Goal: Submit feedback/report problem: Submit feedback/report problem

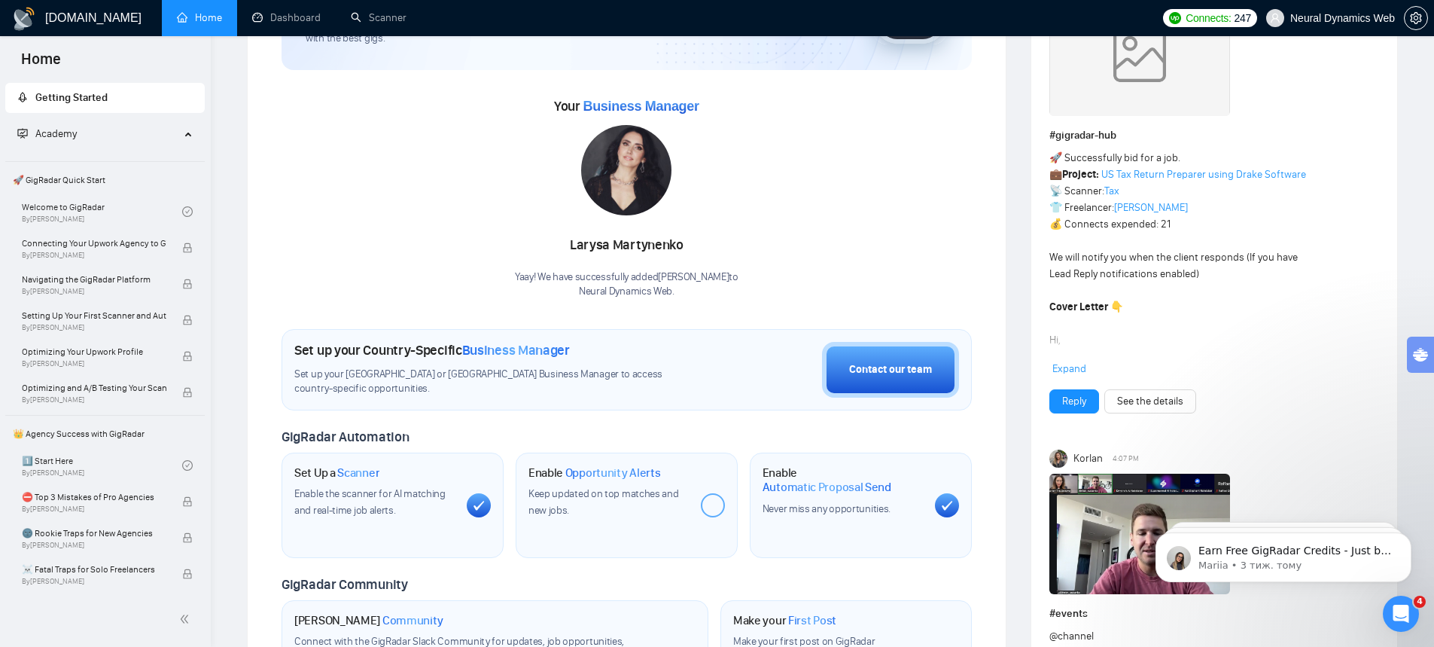
scroll to position [151, 0]
click at [1418, 14] on icon "setting" at bounding box center [1415, 18] width 11 height 12
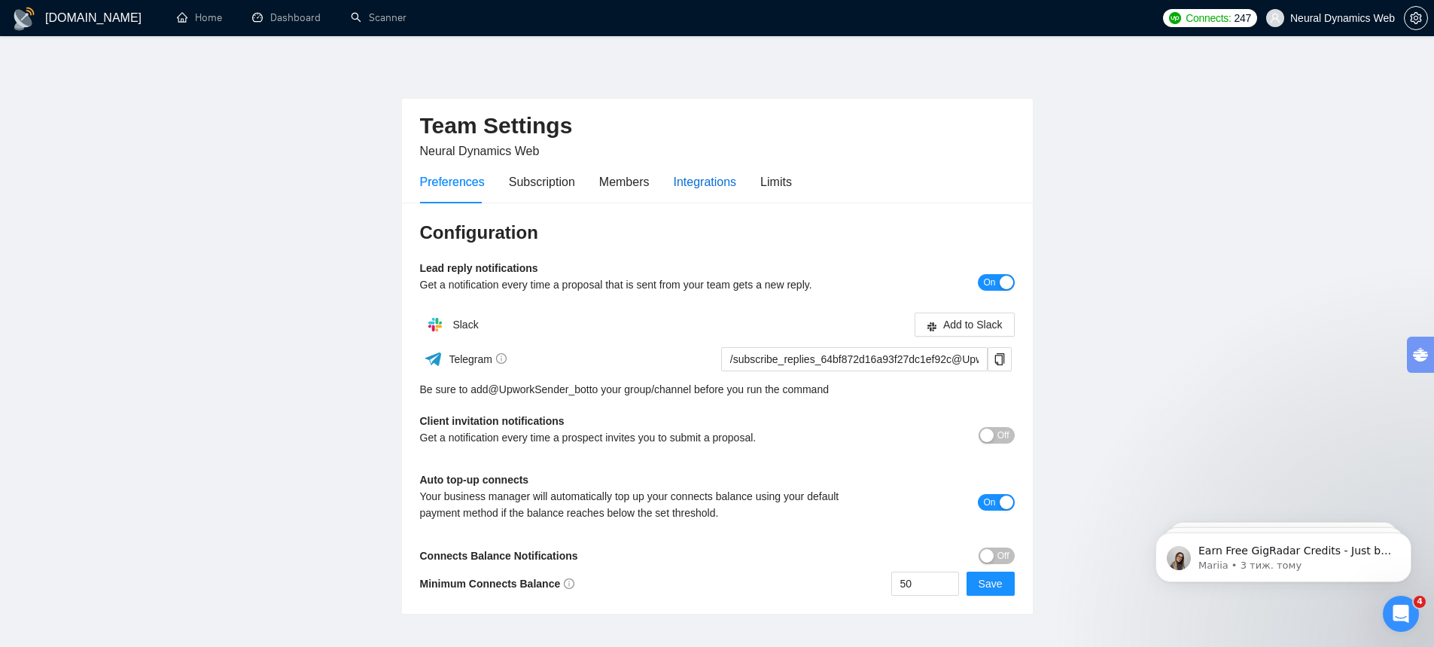
click at [705, 187] on div "Integrations" at bounding box center [705, 181] width 63 height 19
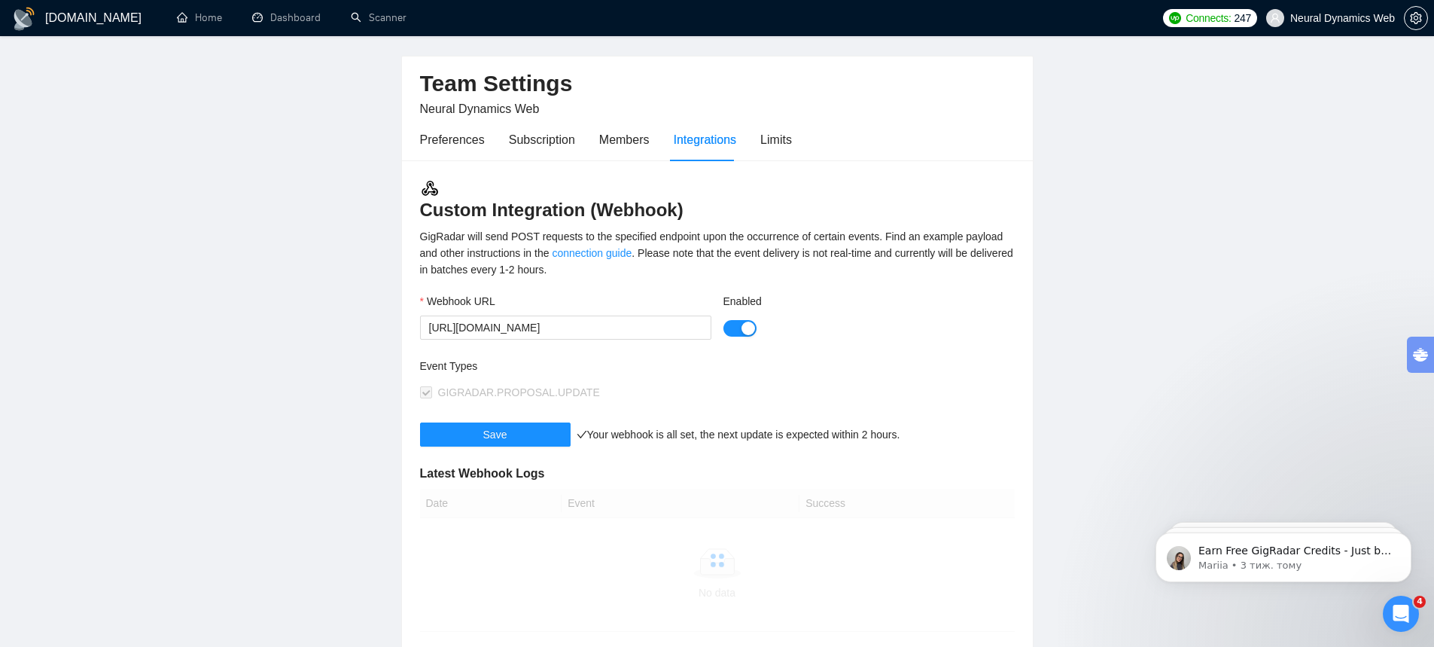
scroll to position [75, 0]
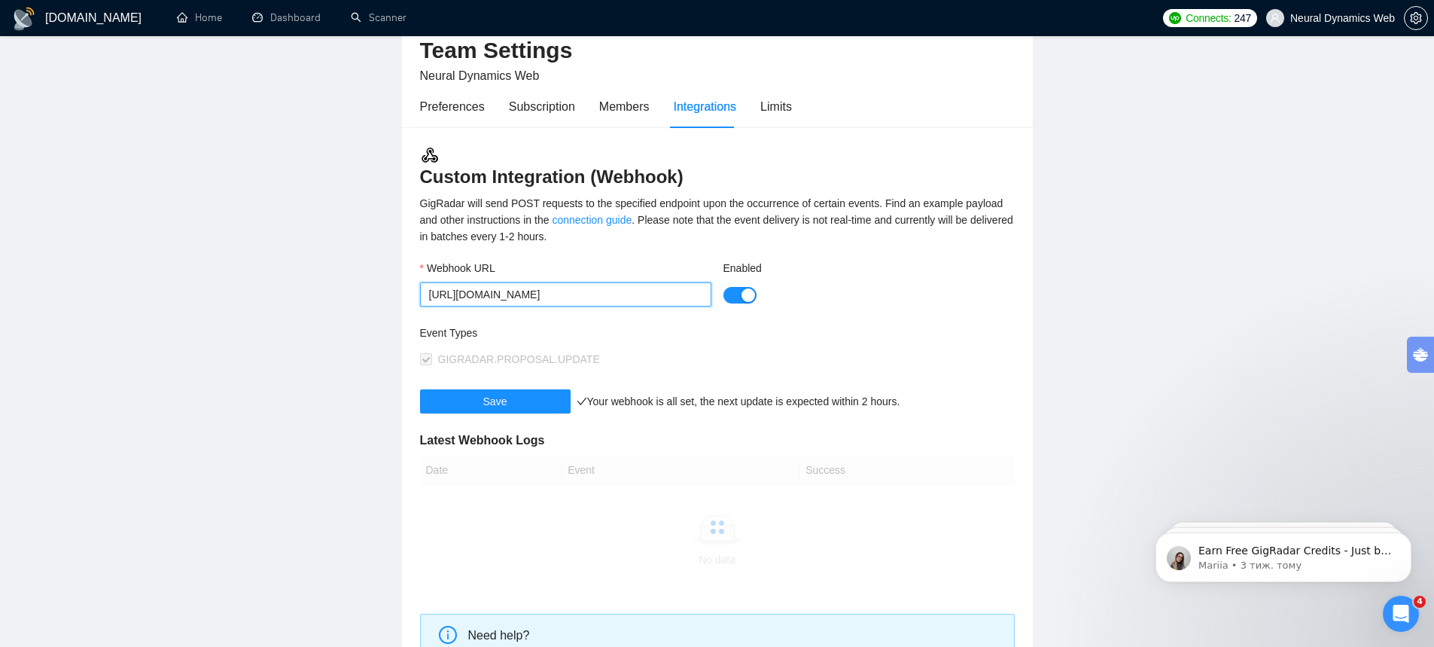
click at [526, 287] on input "https://hooks.zapier.com/hooks/catch/20021041/2t0efpp/" at bounding box center [565, 294] width 291 height 24
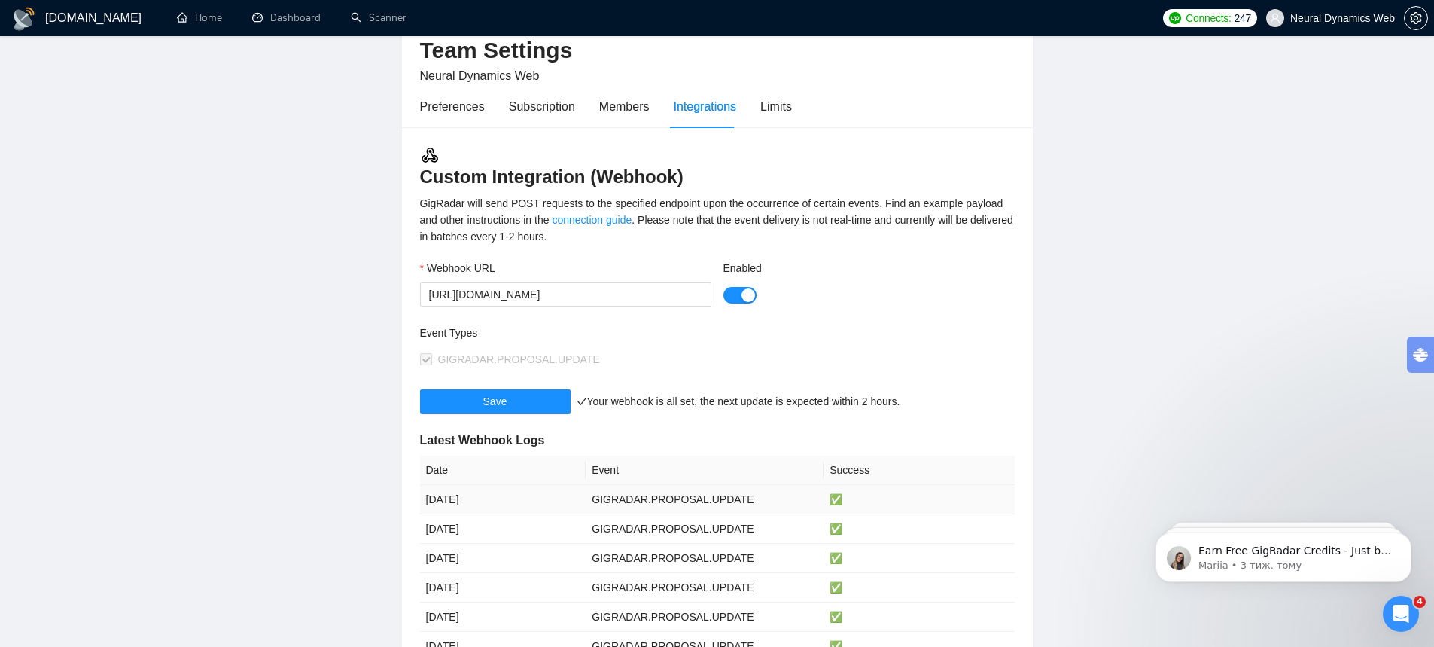
drag, startPoint x: 486, startPoint y: 494, endPoint x: 563, endPoint y: 498, distance: 76.9
click at [563, 498] on td "6 months ago" at bounding box center [503, 499] width 166 height 29
click at [569, 498] on td "6 months ago" at bounding box center [503, 499] width 166 height 29
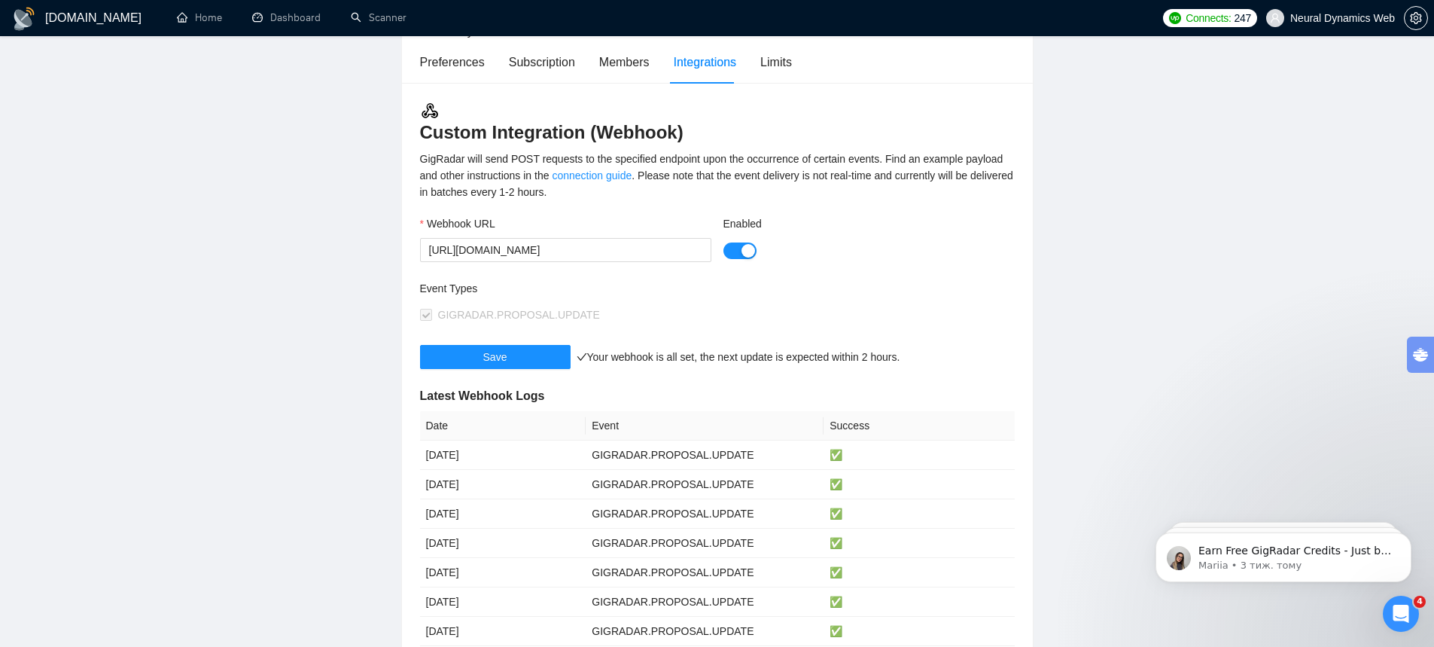
scroll to position [7, 0]
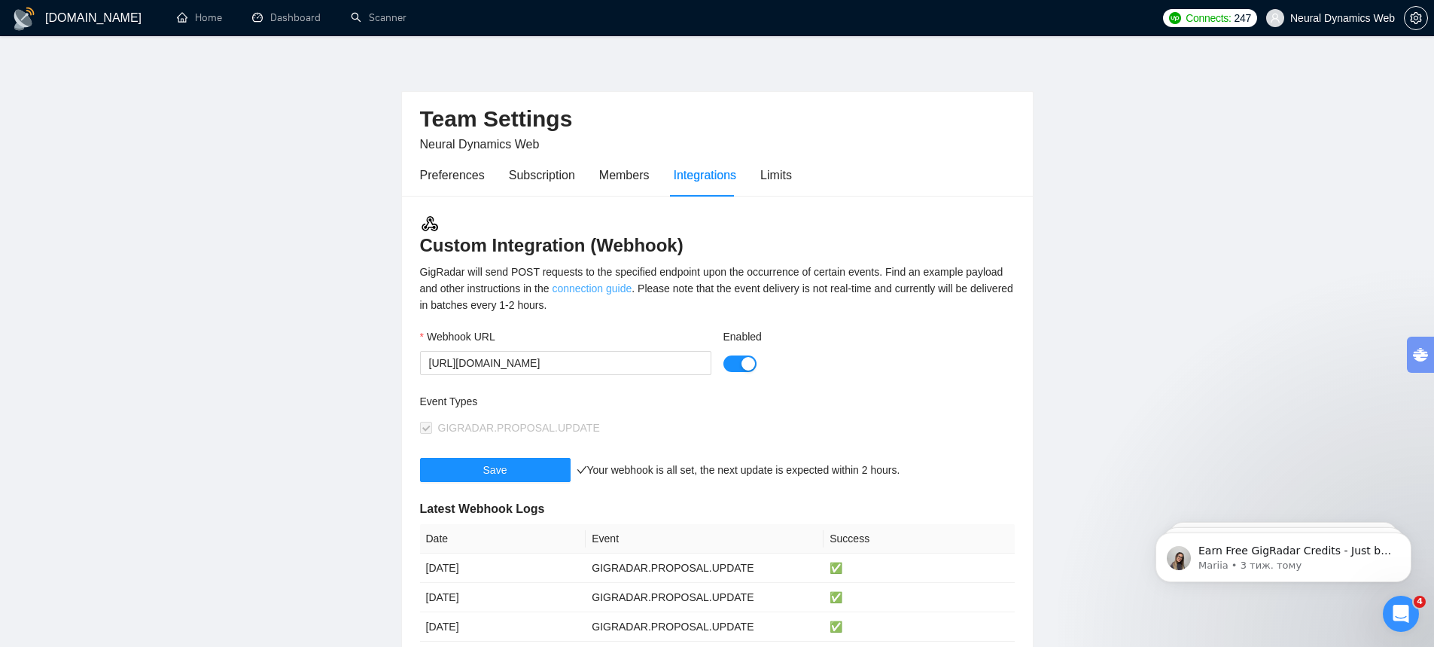
click at [601, 290] on link "connection guide" at bounding box center [592, 288] width 80 height 12
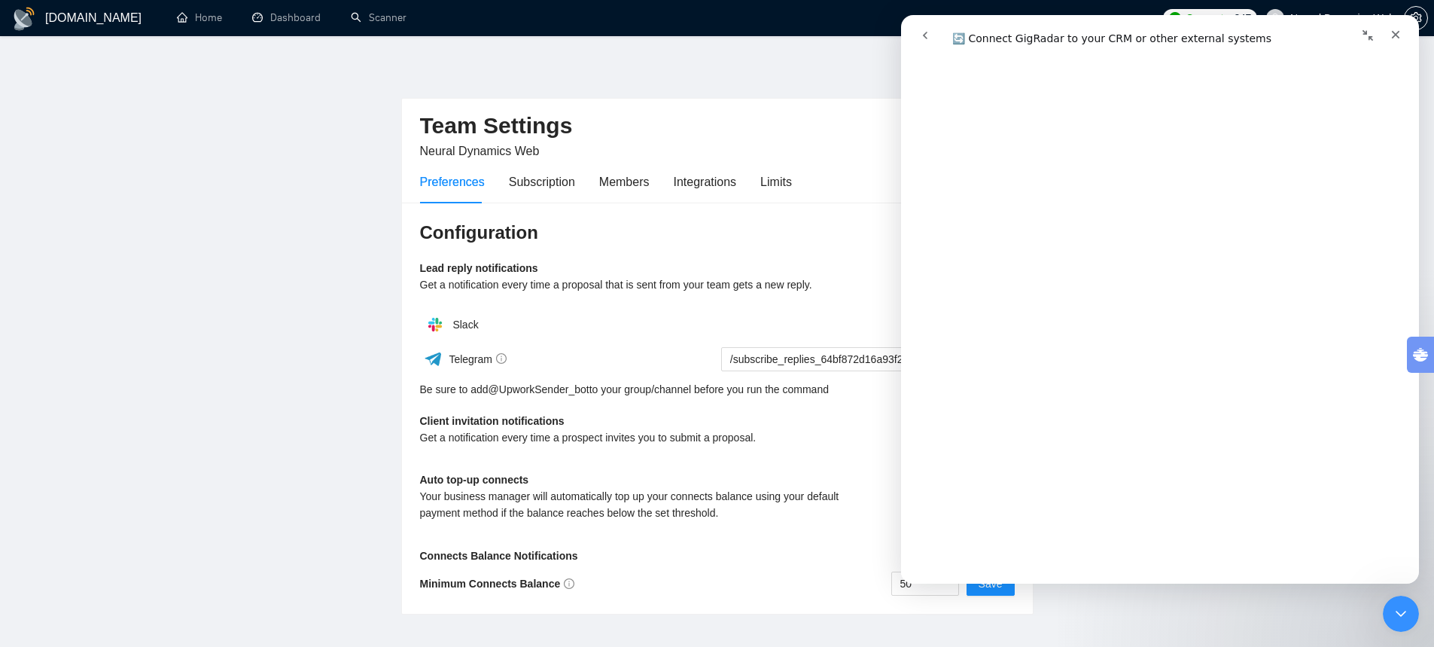
scroll to position [3086, 0]
click at [697, 184] on div "Integrations" at bounding box center [705, 181] width 63 height 19
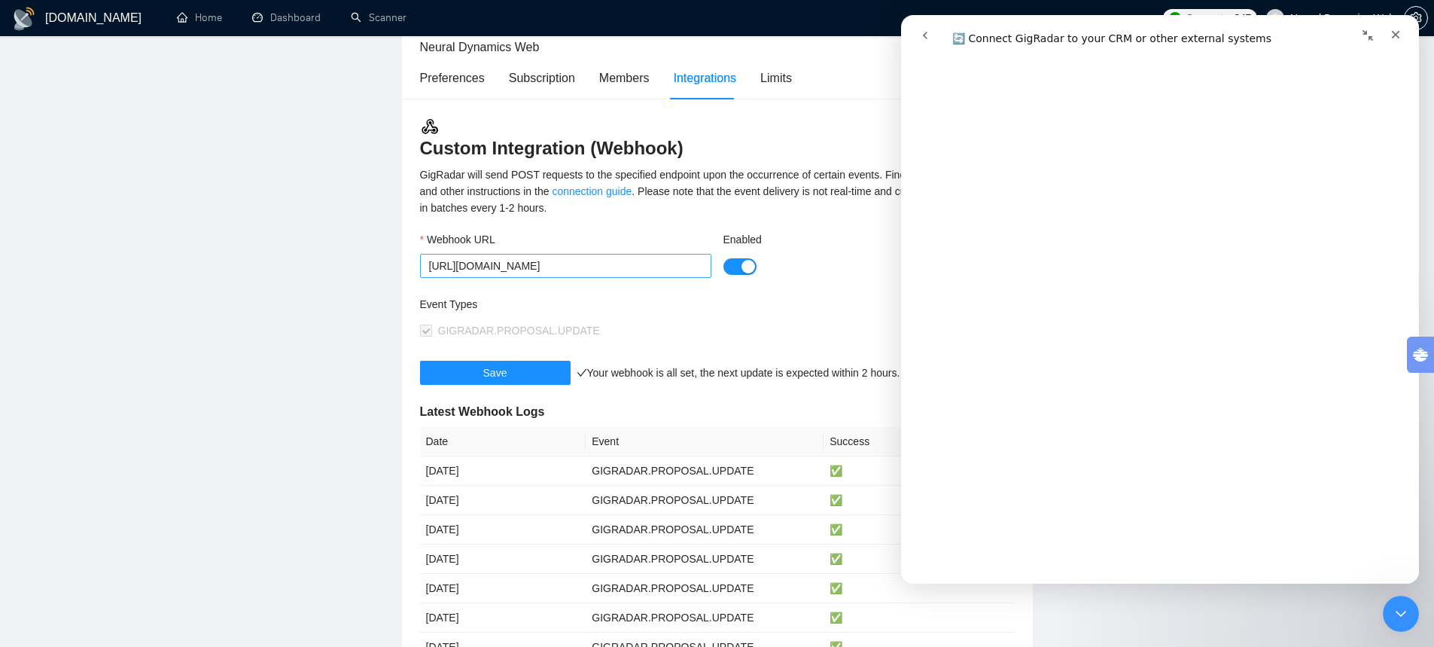
scroll to position [75, 0]
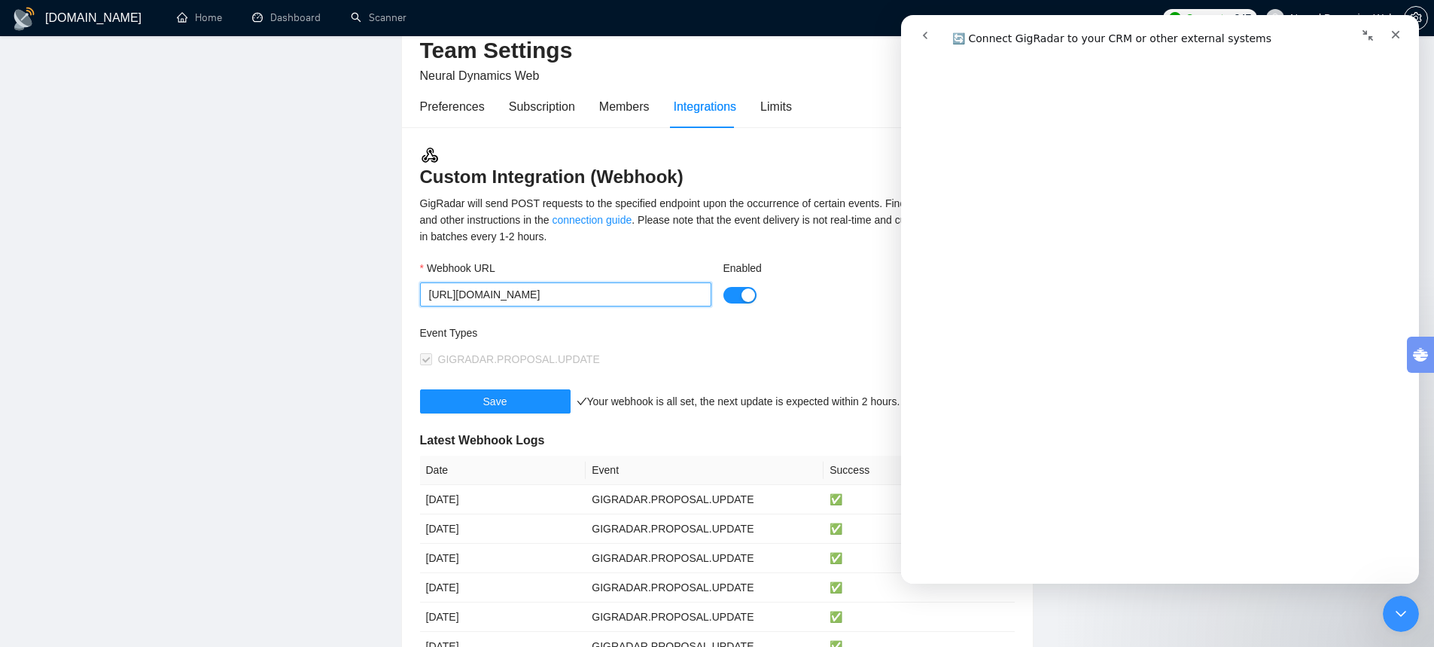
click at [601, 288] on input "https://hooks.zapier.com/hooks/catch/20021041/2t0efpp/" at bounding box center [565, 294] width 291 height 24
click at [838, 203] on div "GigRadar will send POST requests to the specified endpoint upon the occurrence …" at bounding box center [717, 220] width 595 height 50
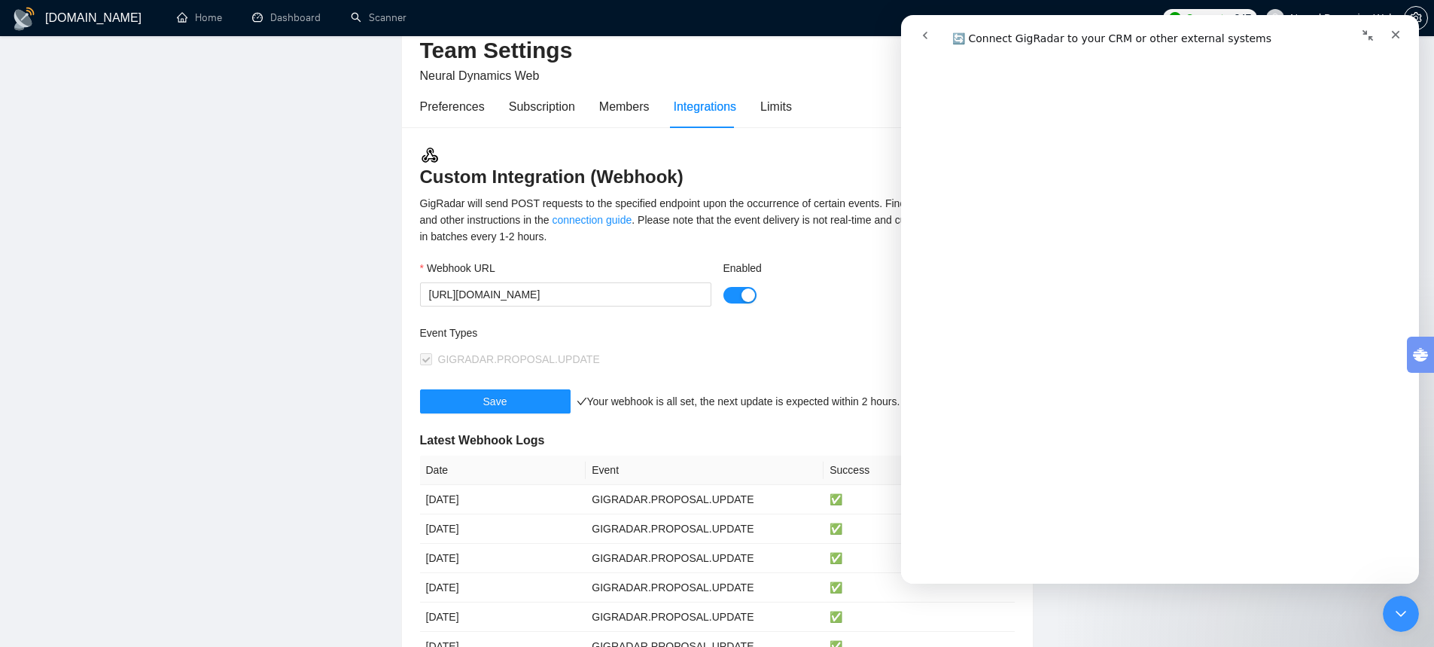
drag, startPoint x: 502, startPoint y: 346, endPoint x: 506, endPoint y: 356, distance: 10.5
click at [502, 347] on div "Event Types GIGRADAR.PROPOSAL.UPDATE" at bounding box center [568, 347] width 297 height 47
click at [506, 356] on span "GIGRADAR.PROPOSAL.UPDATE" at bounding box center [519, 359] width 162 height 12
click at [741, 290] on div "button" at bounding box center [748, 295] width 14 height 14
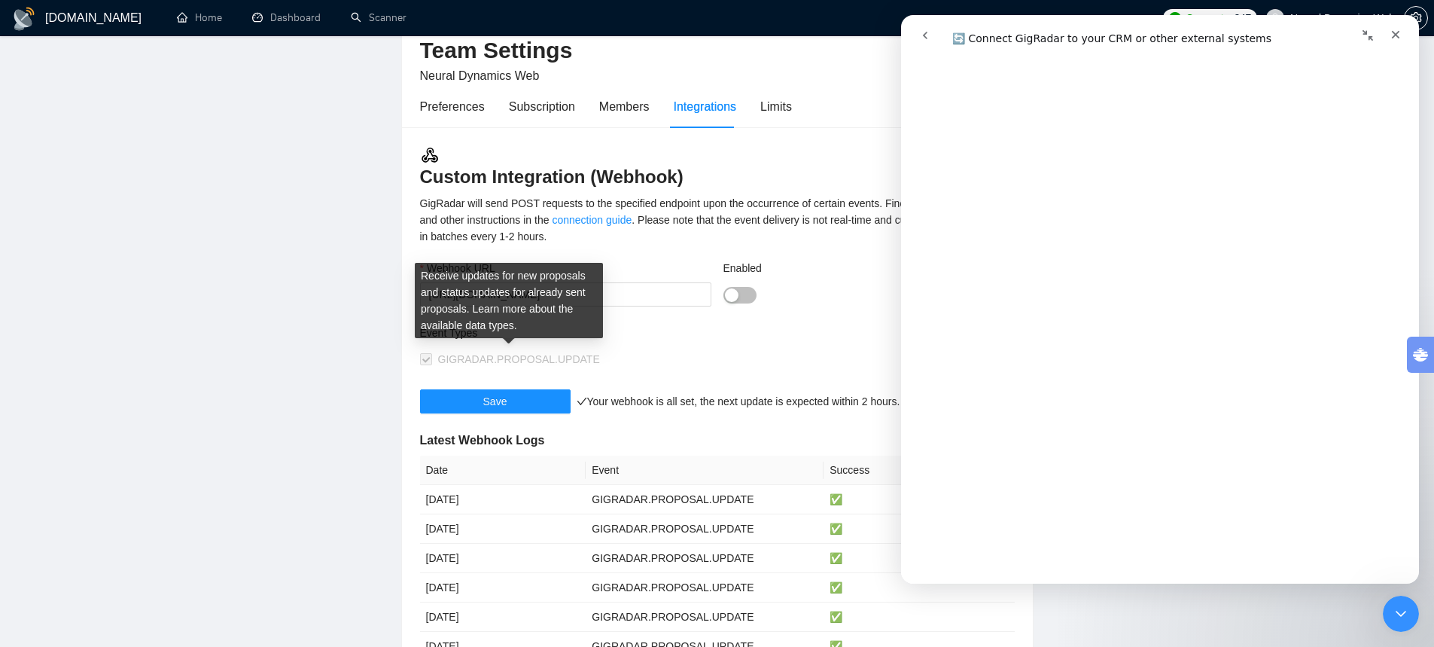
click at [498, 358] on span "GIGRADAR.PROPOSAL.UPDATE" at bounding box center [519, 359] width 162 height 12
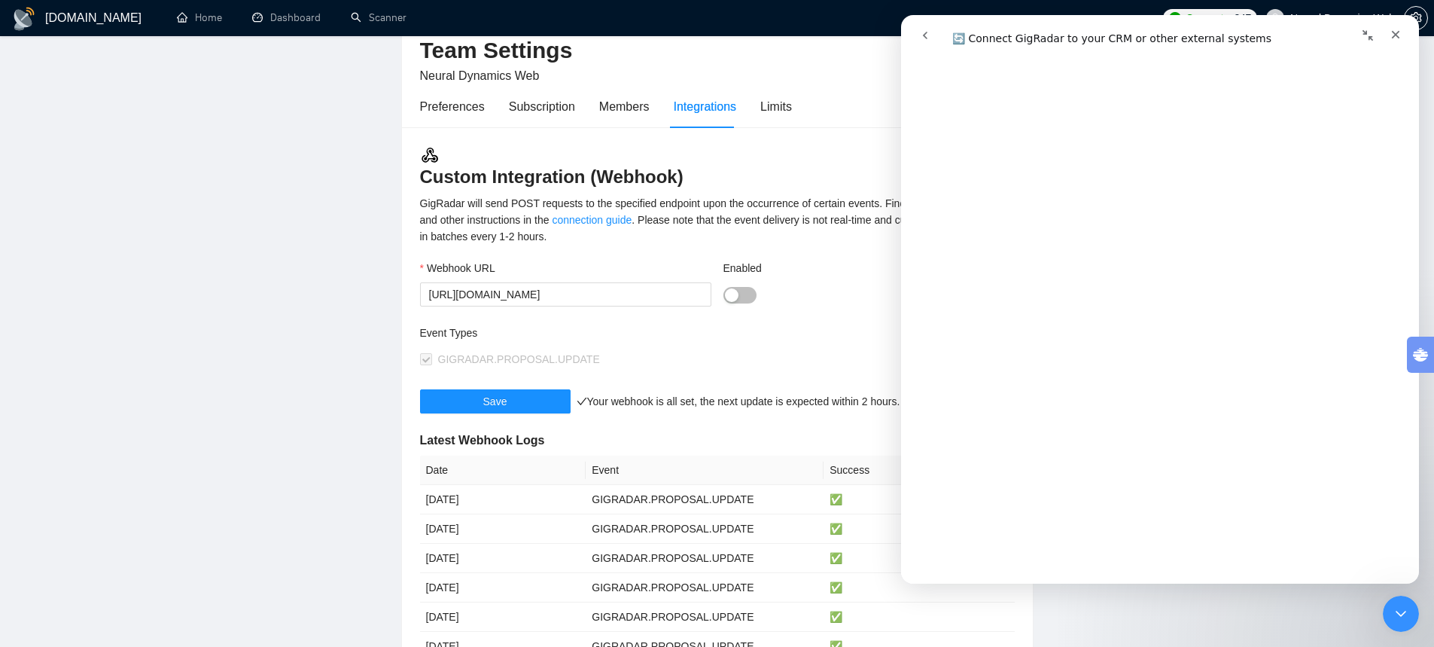
click at [737, 293] on div "button" at bounding box center [732, 295] width 14 height 14
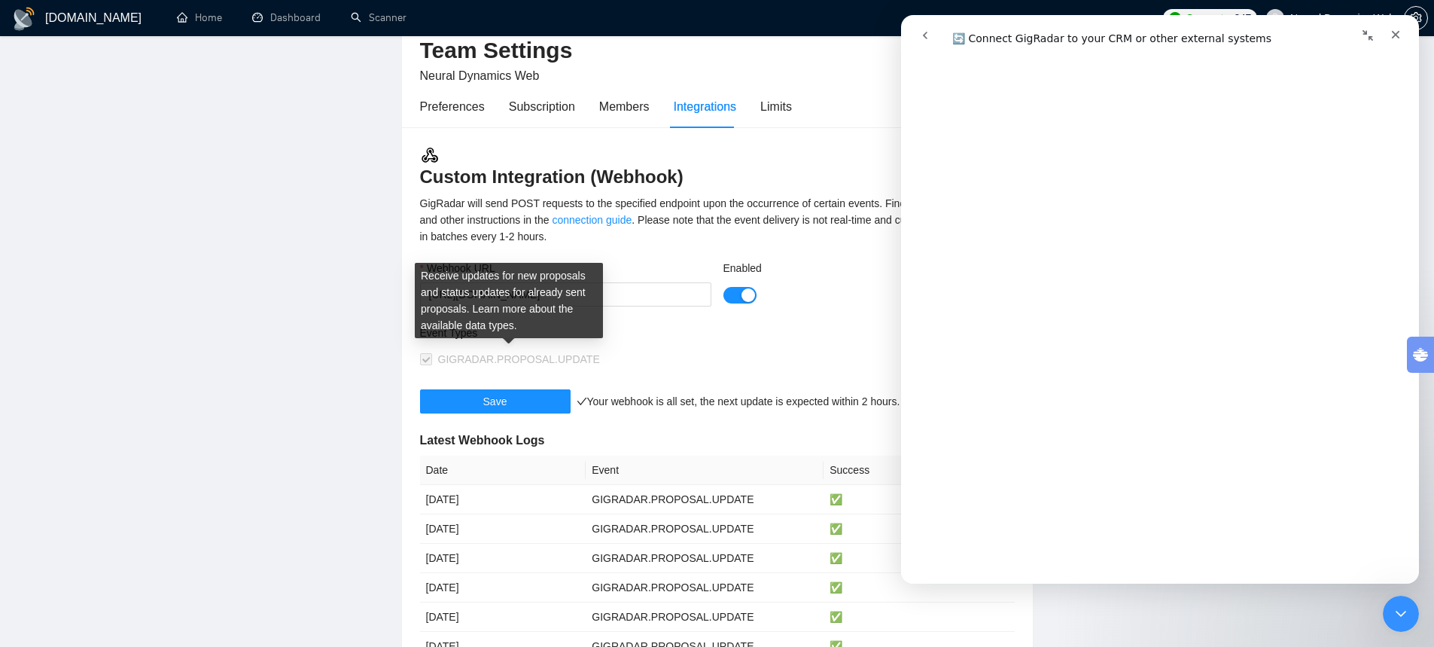
click at [425, 357] on span at bounding box center [426, 359] width 12 height 12
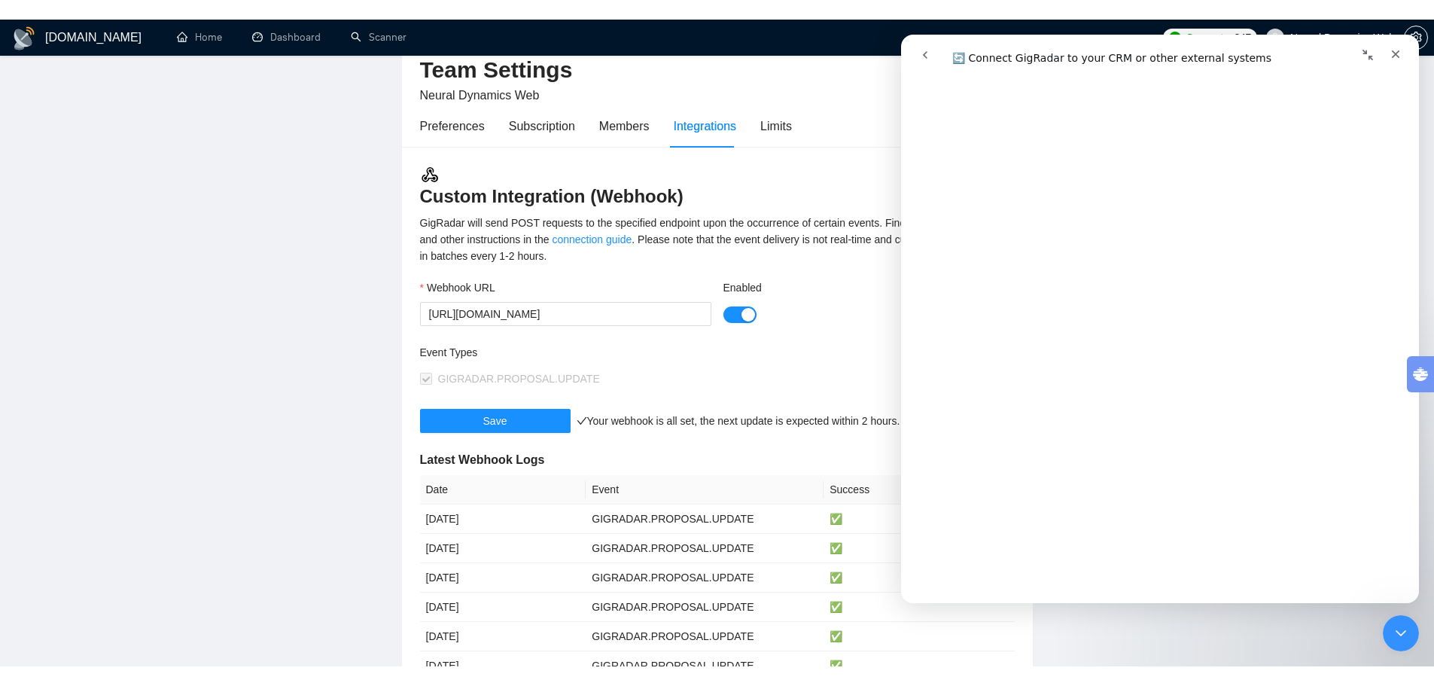
scroll to position [527, 0]
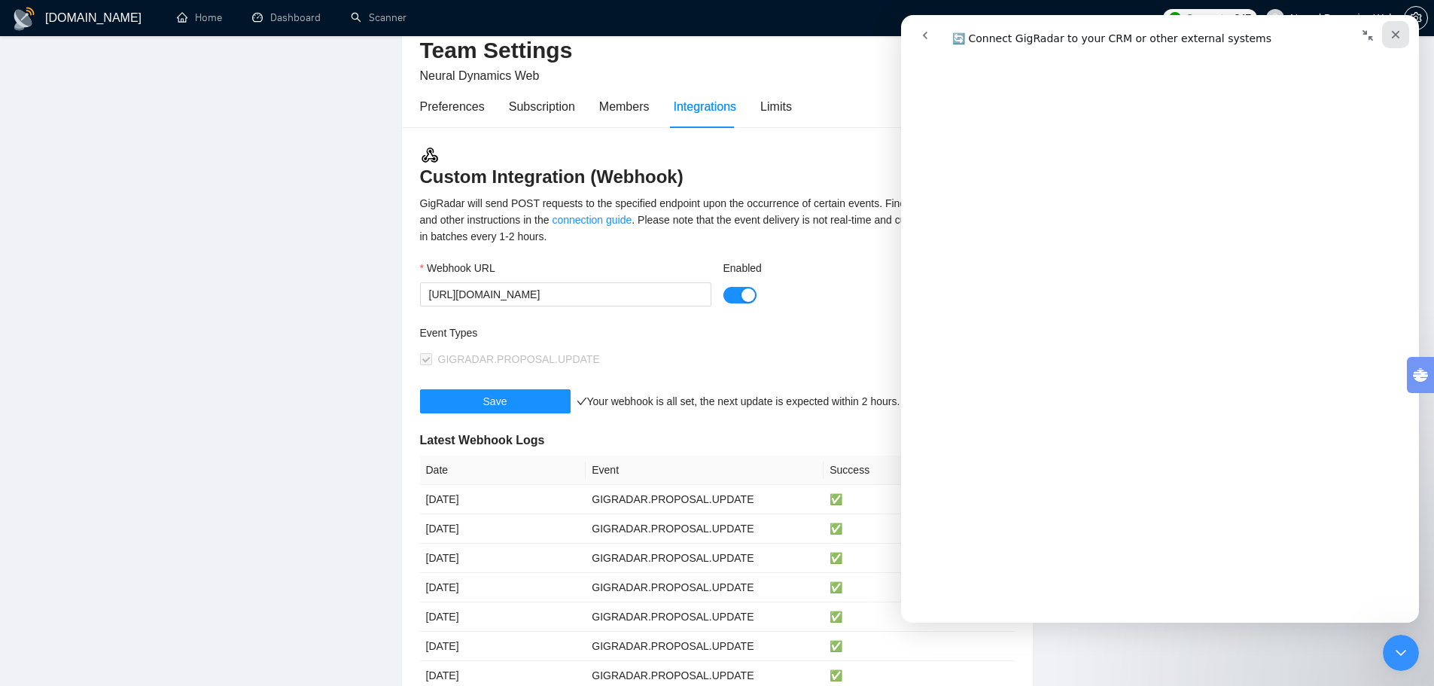
click at [1401, 40] on icon "Закрити" at bounding box center [1395, 35] width 12 height 12
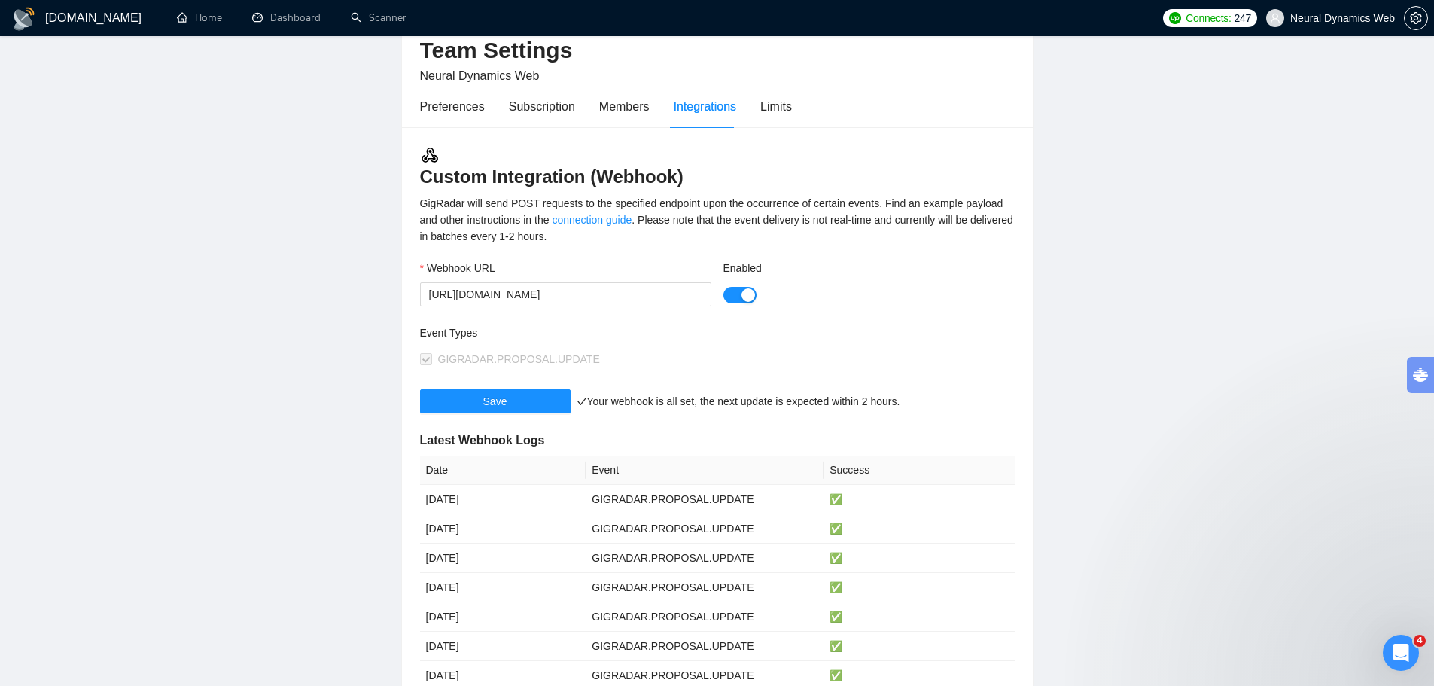
scroll to position [0, 0]
click at [1417, 647] on html at bounding box center [1398, 650] width 36 height 36
click at [1393, 642] on icon "Відкрити програму для спілкування Intercom" at bounding box center [1398, 650] width 25 height 25
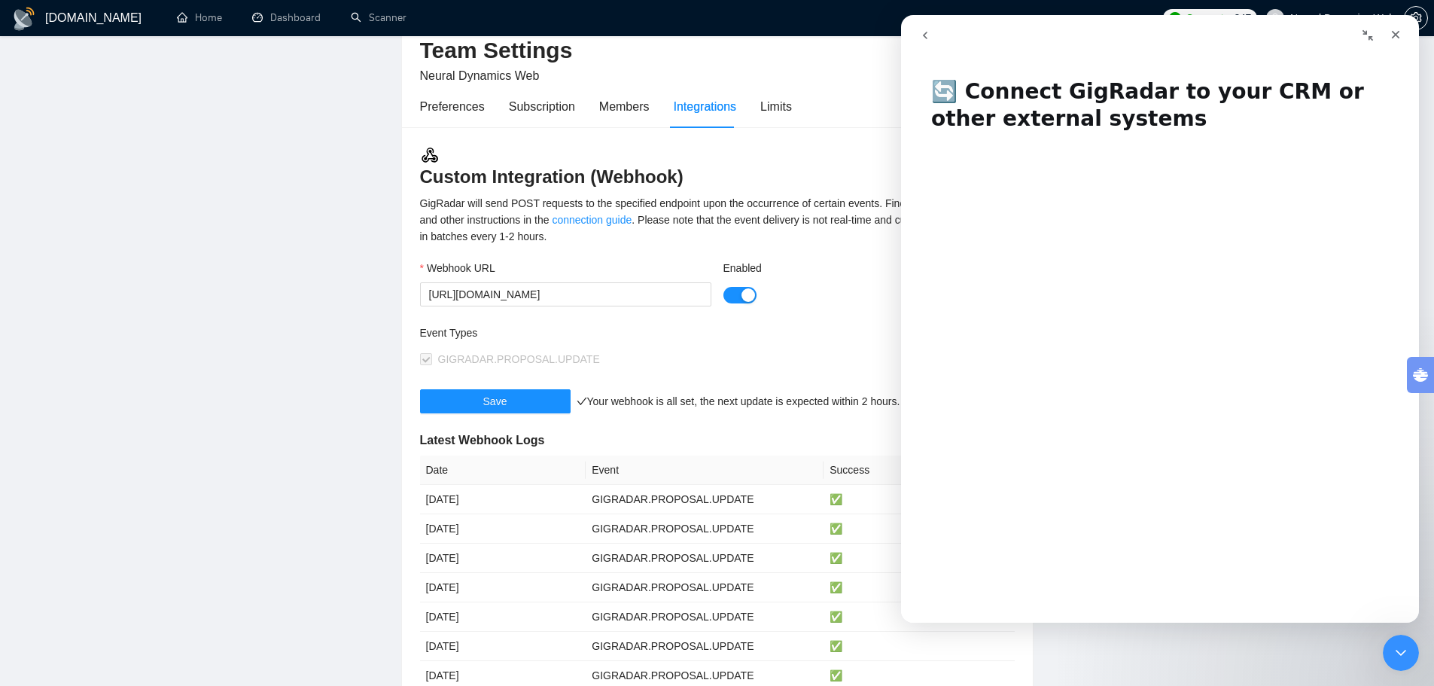
click at [930, 39] on icon "go back" at bounding box center [925, 35] width 12 height 12
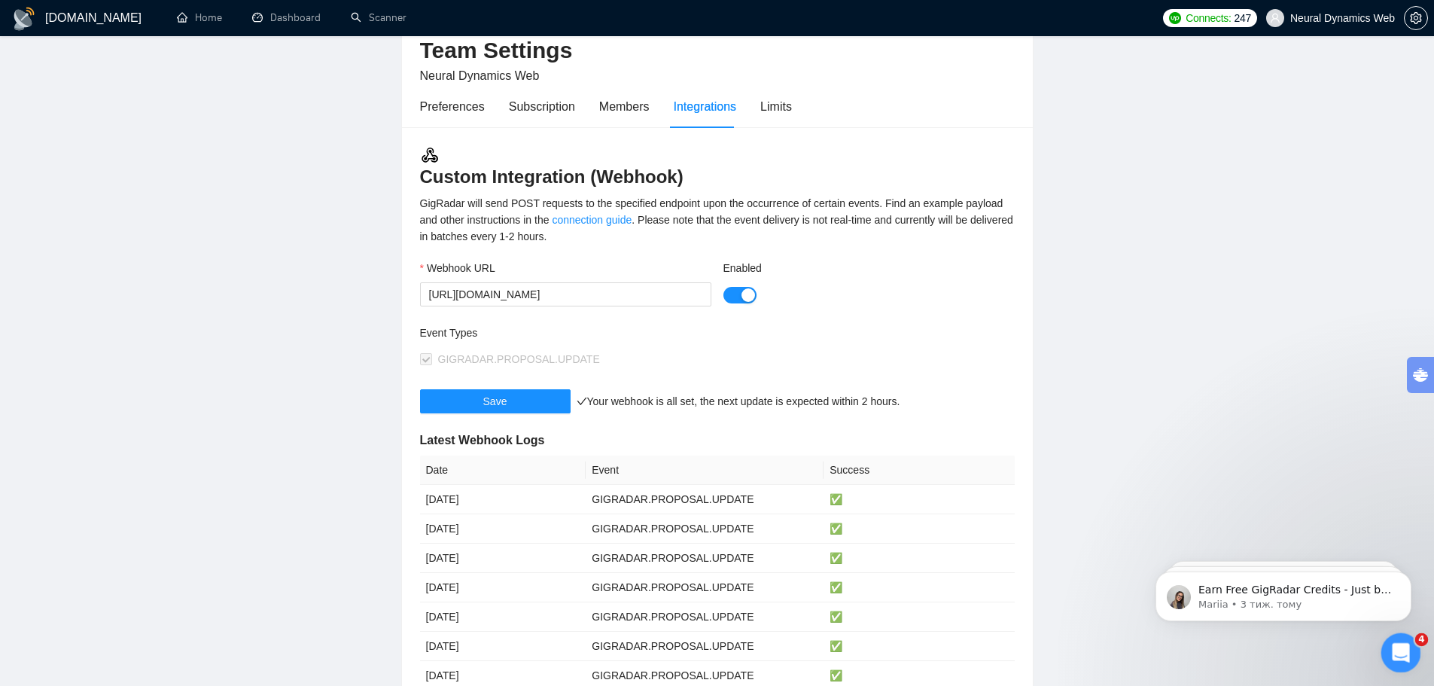
click at [1408, 645] on icon "Відкрити програму для спілкування Intercom" at bounding box center [1398, 650] width 25 height 25
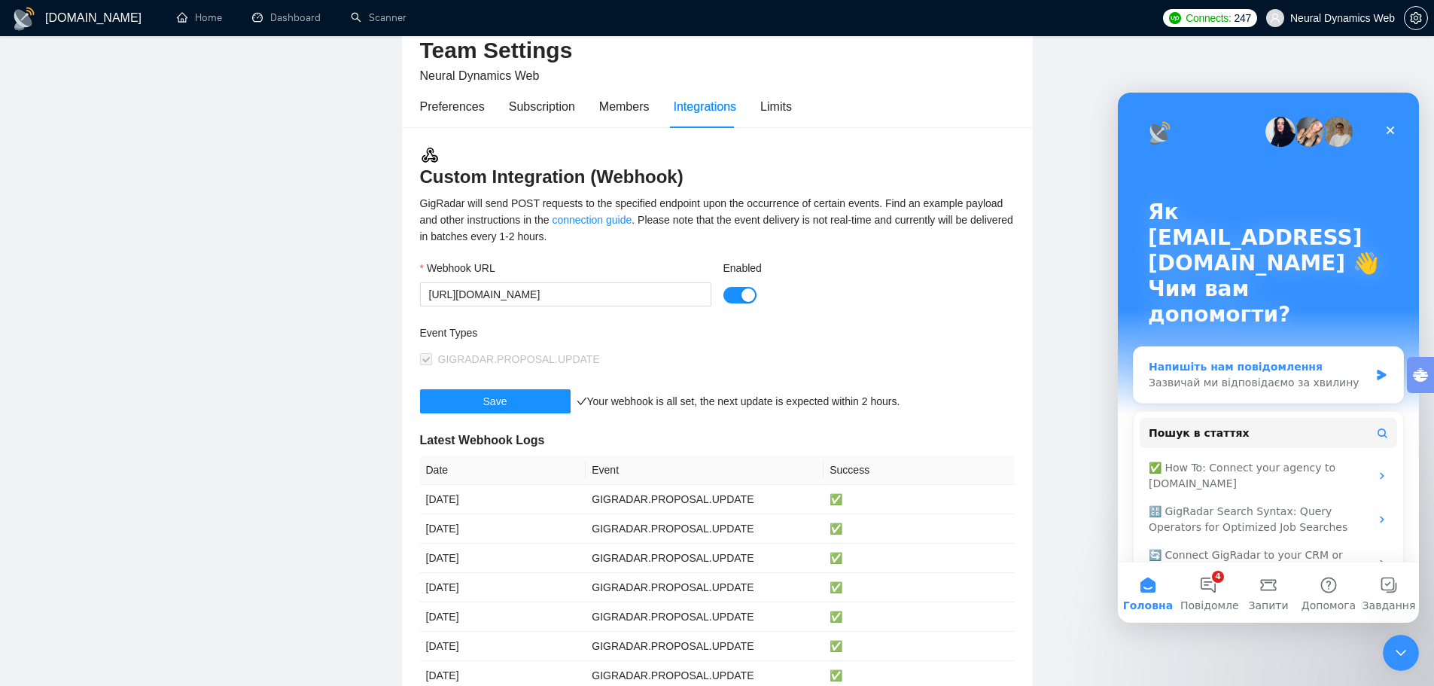
click at [1245, 359] on div "Напишіть нам повідомлення" at bounding box center [1259, 367] width 221 height 16
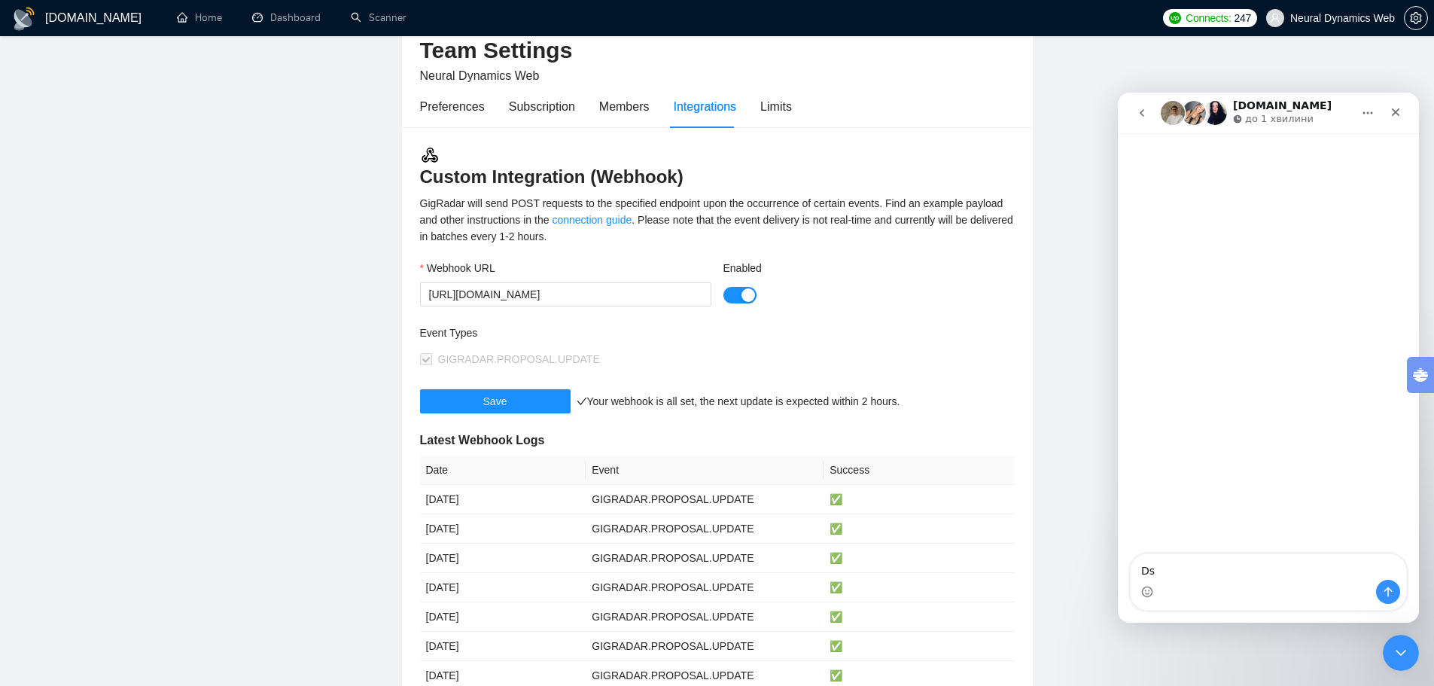
type textarea "D"
type textarea "Вітаю, ми перестали отримувати інформацію про клієнта через веб-хук, через що в…"
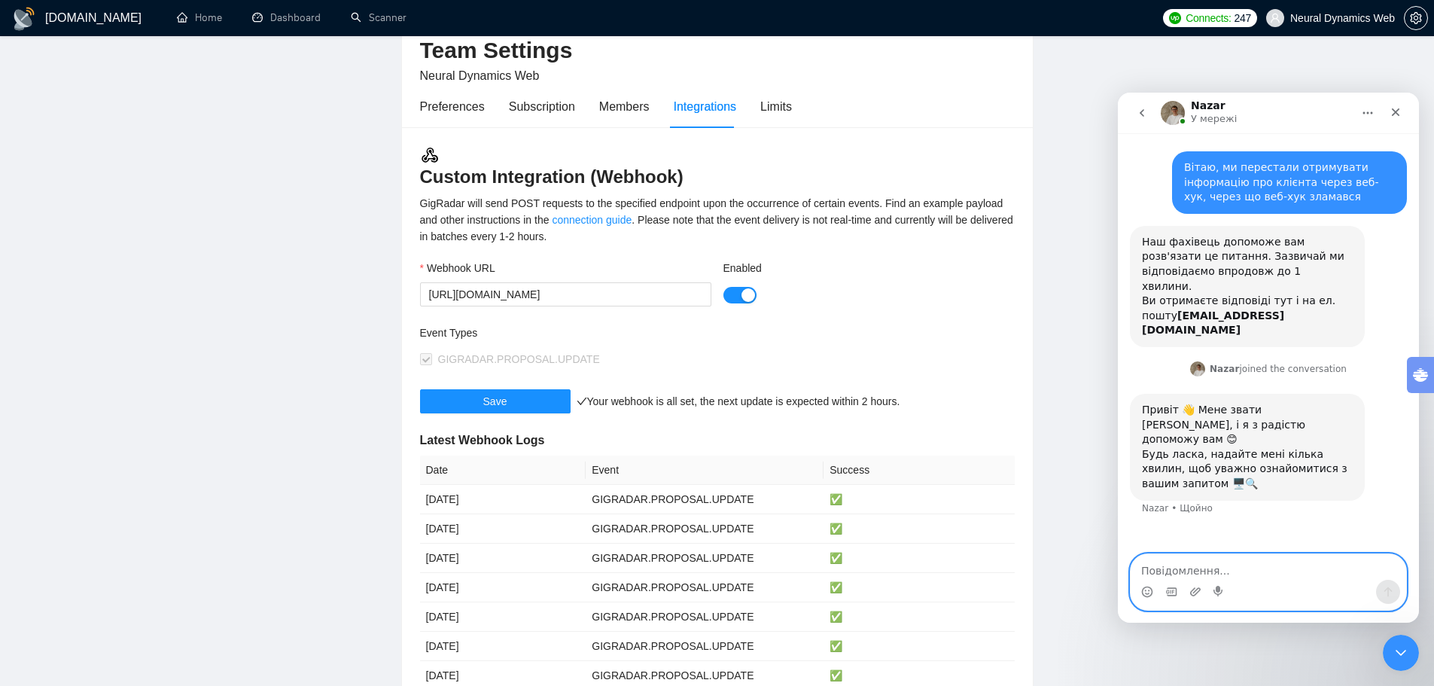
click at [1251, 568] on textarea "Повідомлення..." at bounding box center [1268, 567] width 275 height 26
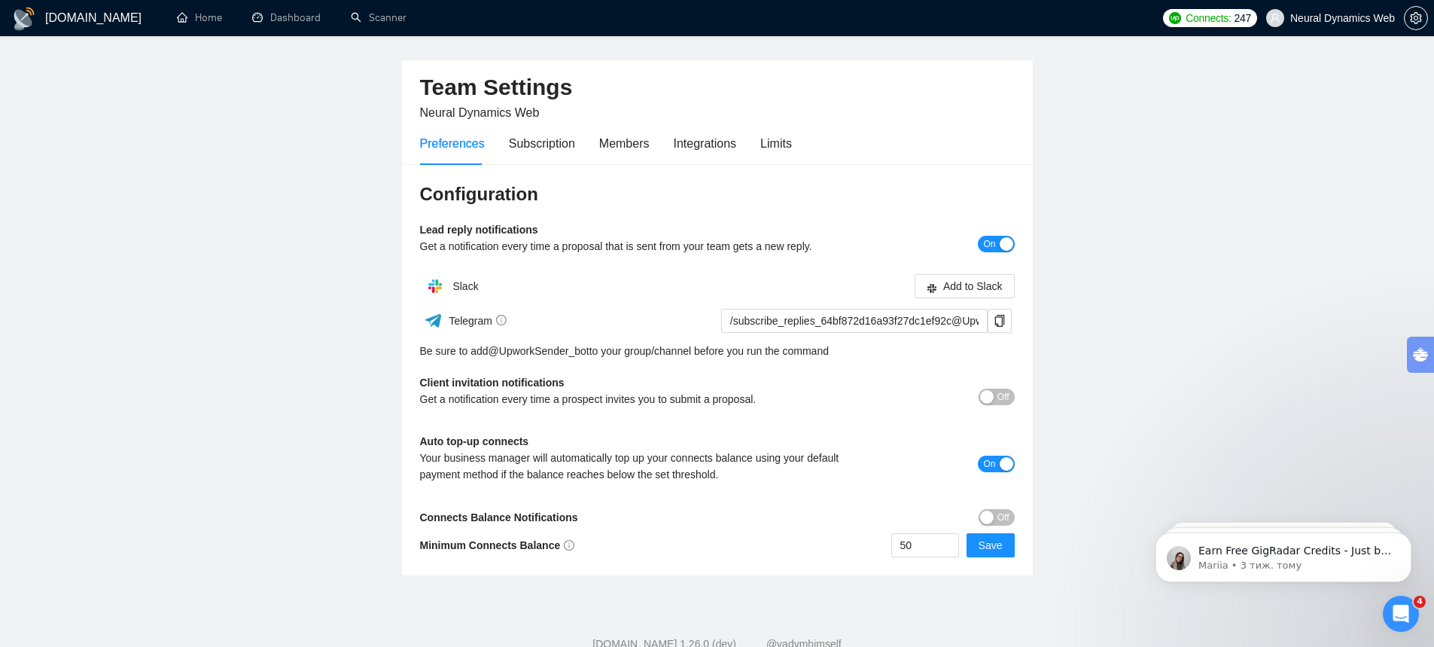
scroll to position [84, 0]
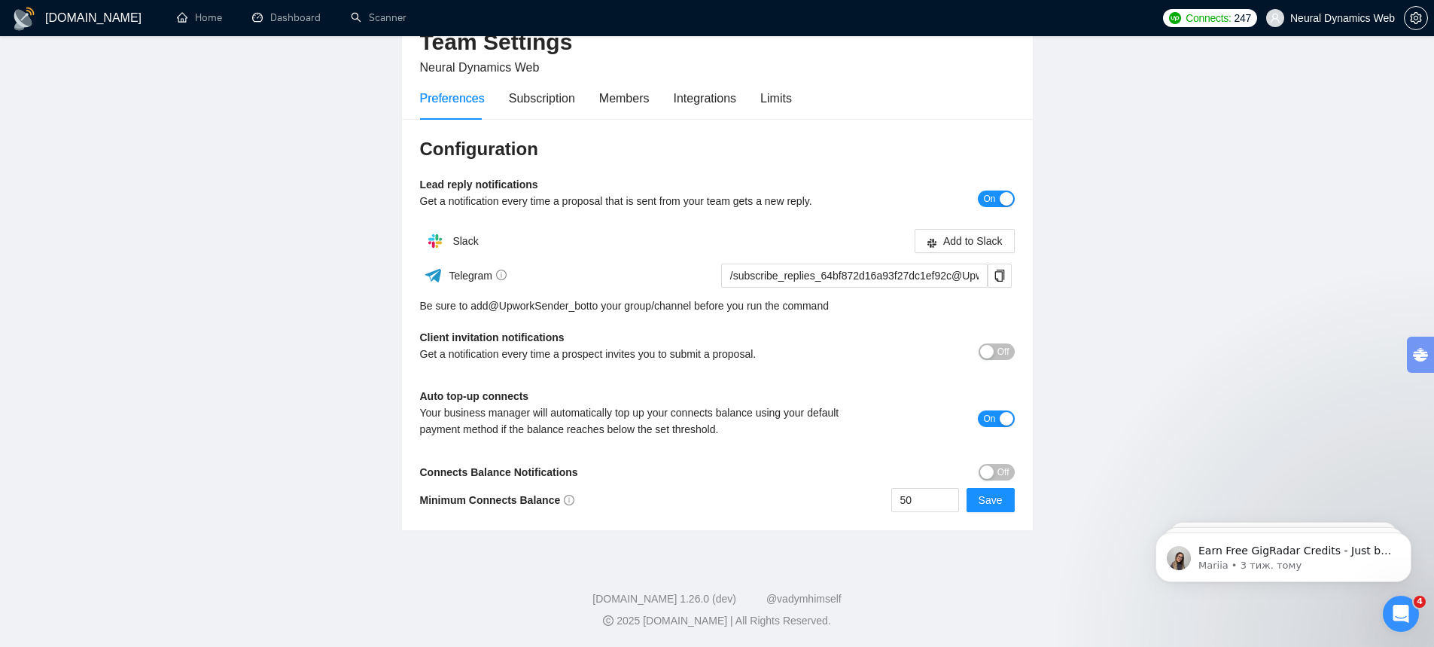
click at [1225, 227] on main "Team Settings Neural Dynamics Web Preferences Subscription Members Integrations…" at bounding box center [717, 254] width 1386 height 554
